Goal: Information Seeking & Learning: Find specific fact

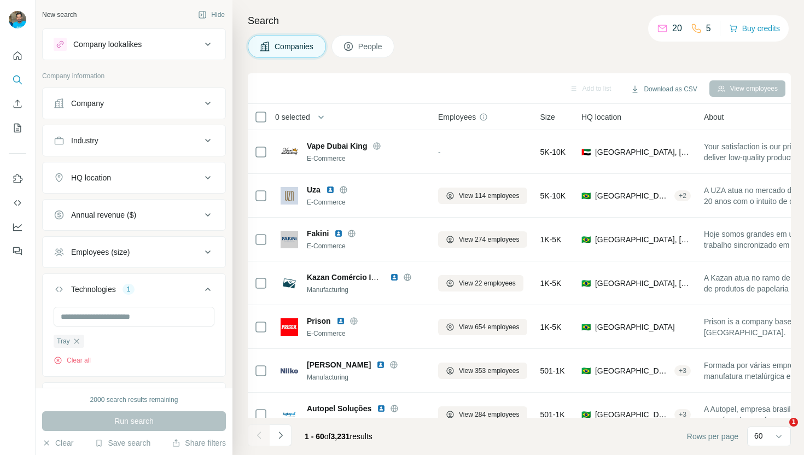
click at [127, 90] on button "Company" at bounding box center [134, 103] width 183 height 26
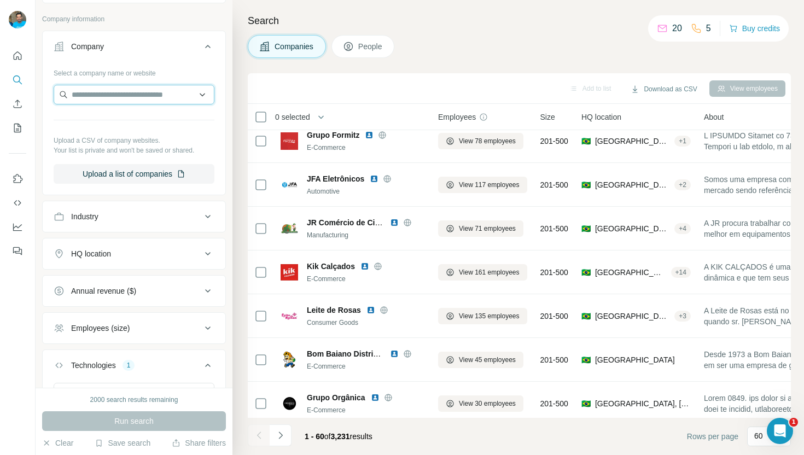
click at [118, 102] on input "text" at bounding box center [134, 95] width 161 height 20
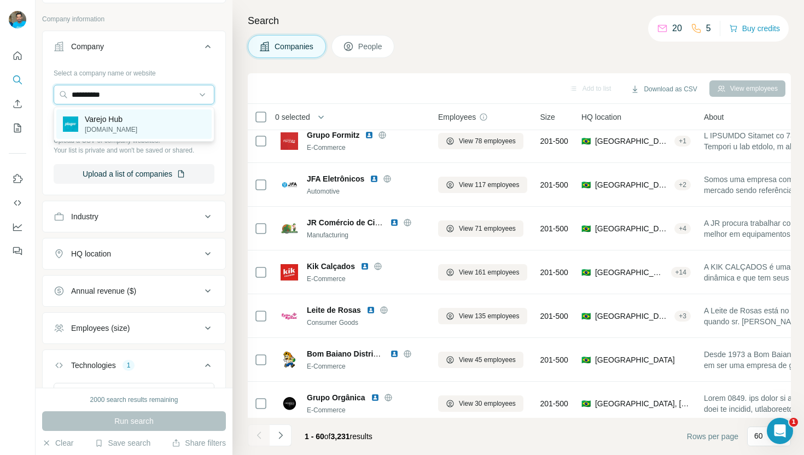
type input "**********"
click at [136, 121] on div "Varejo Hub [DOMAIN_NAME]" at bounding box center [133, 124] width 155 height 30
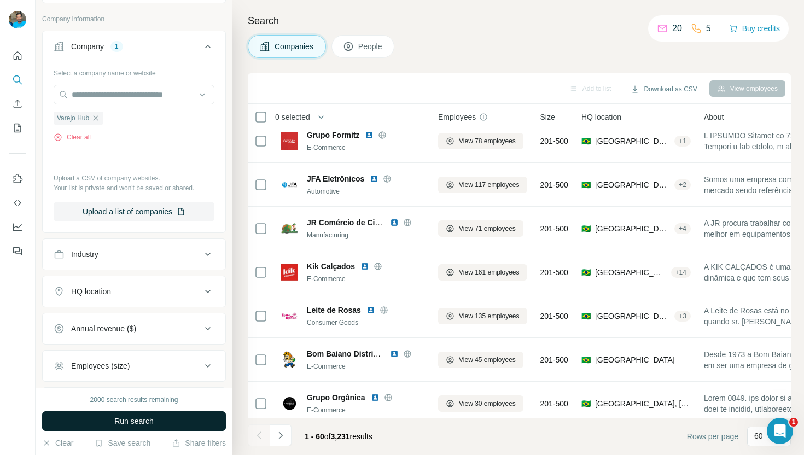
click at [137, 425] on span "Run search" at bounding box center [133, 421] width 39 height 11
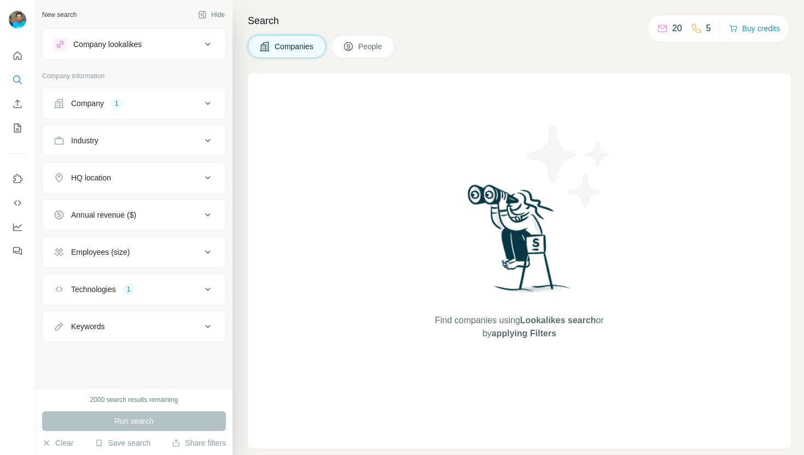
click at [469, 39] on div "Companies People" at bounding box center [519, 46] width 543 height 23
click at [126, 106] on div "Company 1" at bounding box center [128, 103] width 148 height 11
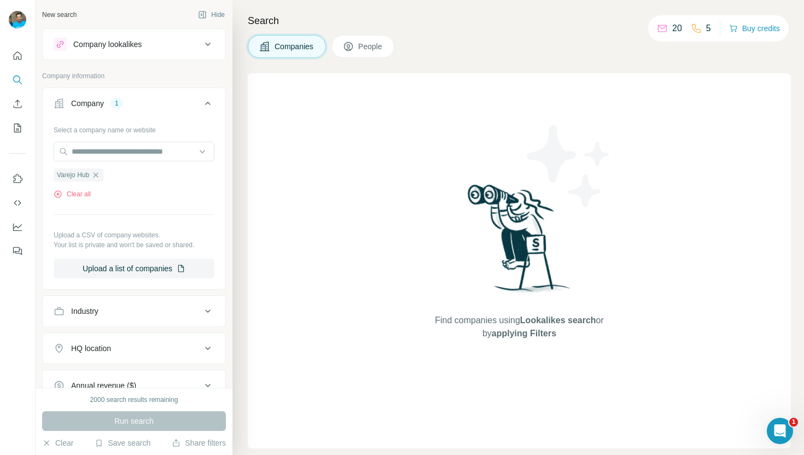
click at [130, 105] on div "Company 1" at bounding box center [128, 103] width 148 height 11
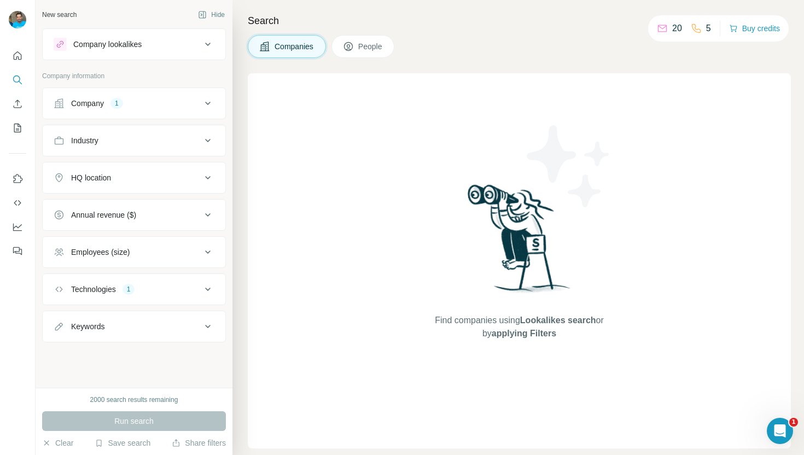
click at [362, 45] on span "People" at bounding box center [370, 46] width 25 height 11
